Goal: Find specific page/section: Find specific page/section

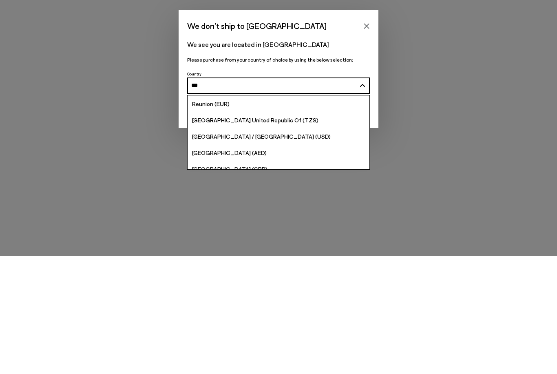
type input "****"
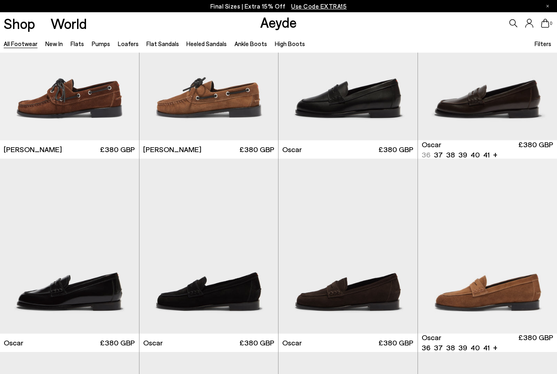
scroll to position [884, 0]
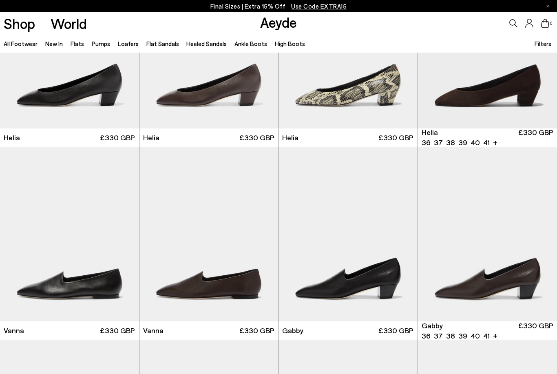
scroll to position [1516, 0]
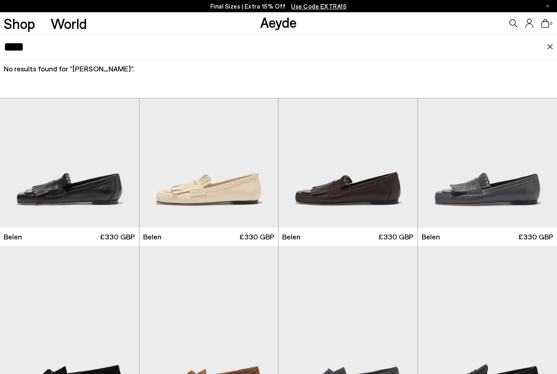
type input "****"
